Goal: Navigation & Orientation: Find specific page/section

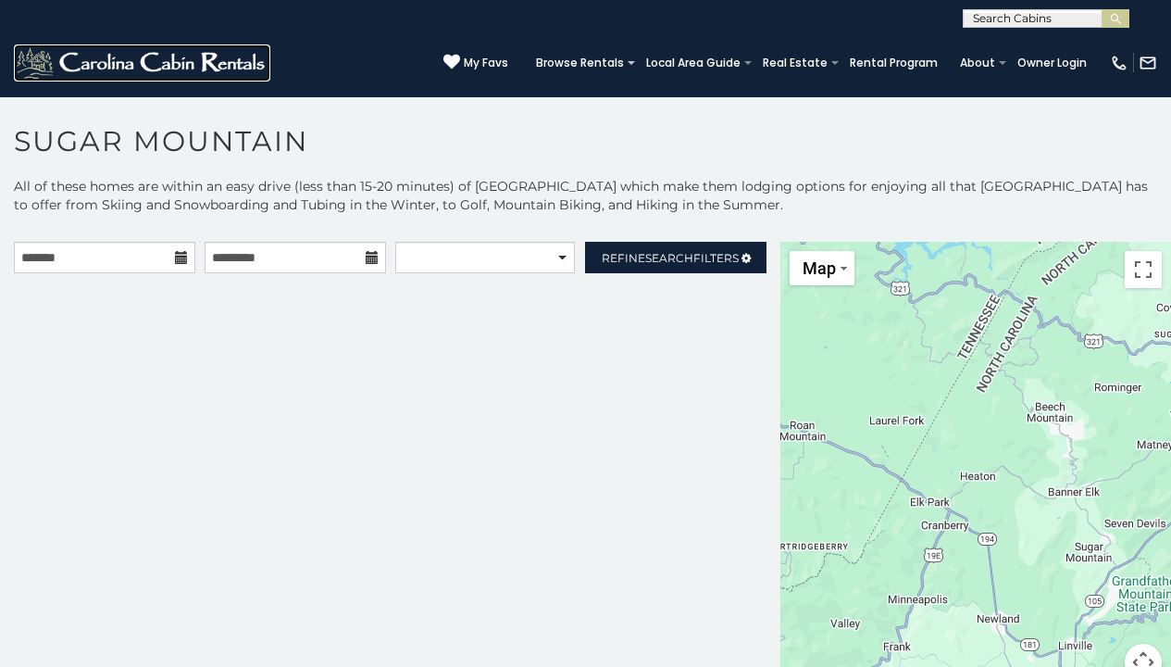
click at [142, 62] on img at bounding box center [142, 62] width 256 height 37
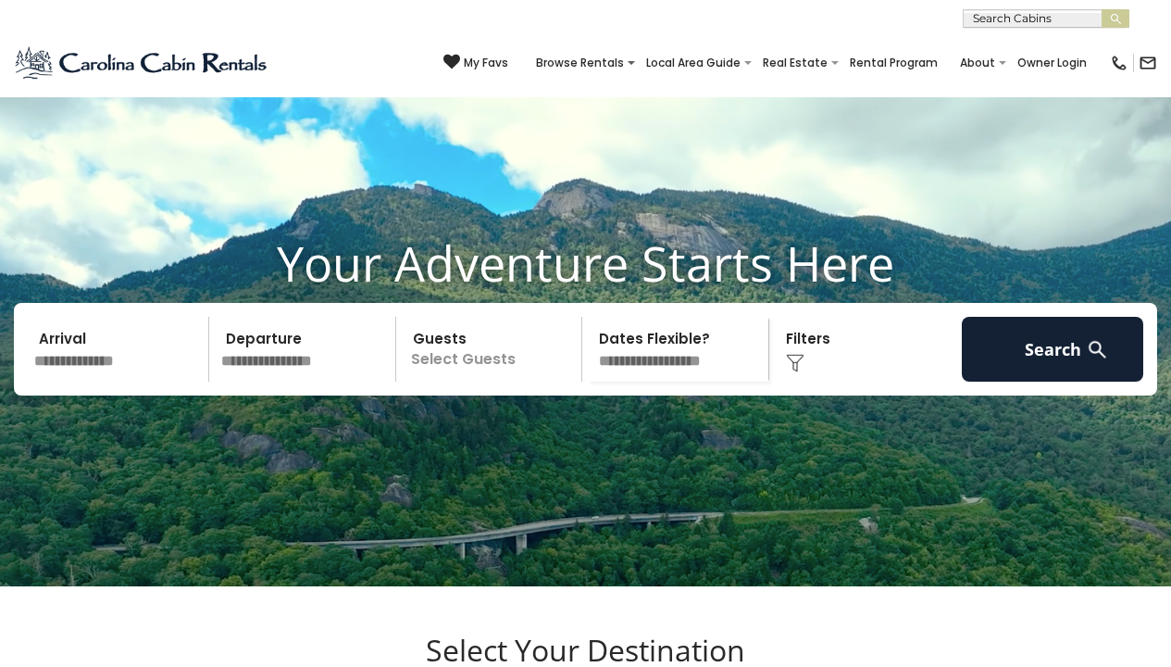
scroll to position [3776, 0]
